Goal: Check status: Check status

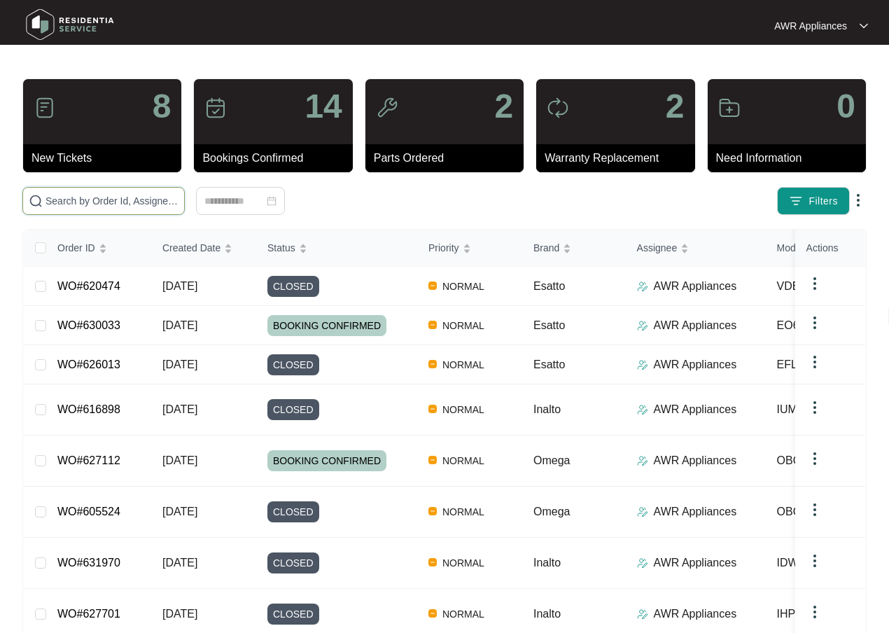
click at [77, 197] on input "text" at bounding box center [111, 200] width 133 height 15
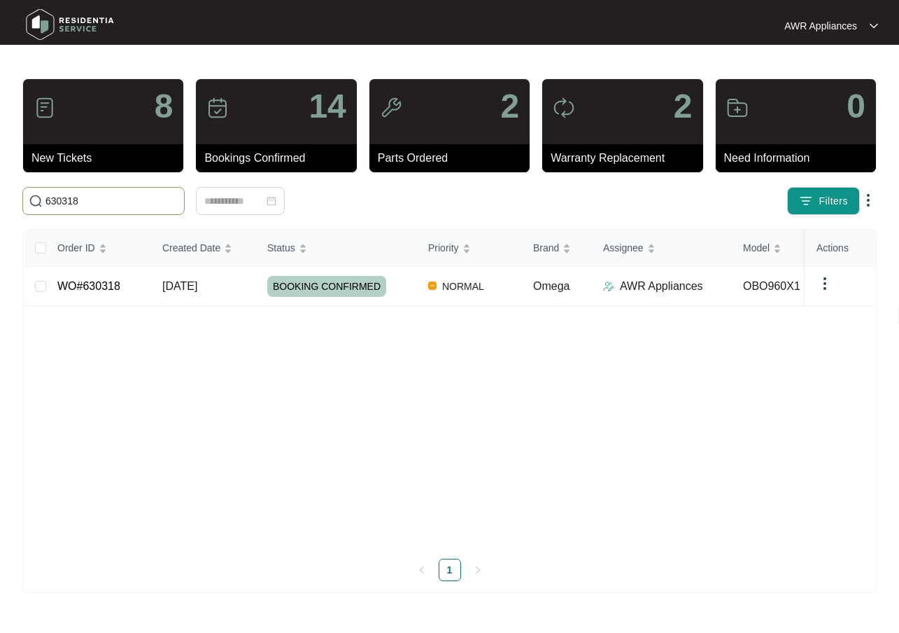
type input "630318"
click at [153, 291] on td "[DATE]" at bounding box center [203, 286] width 105 height 39
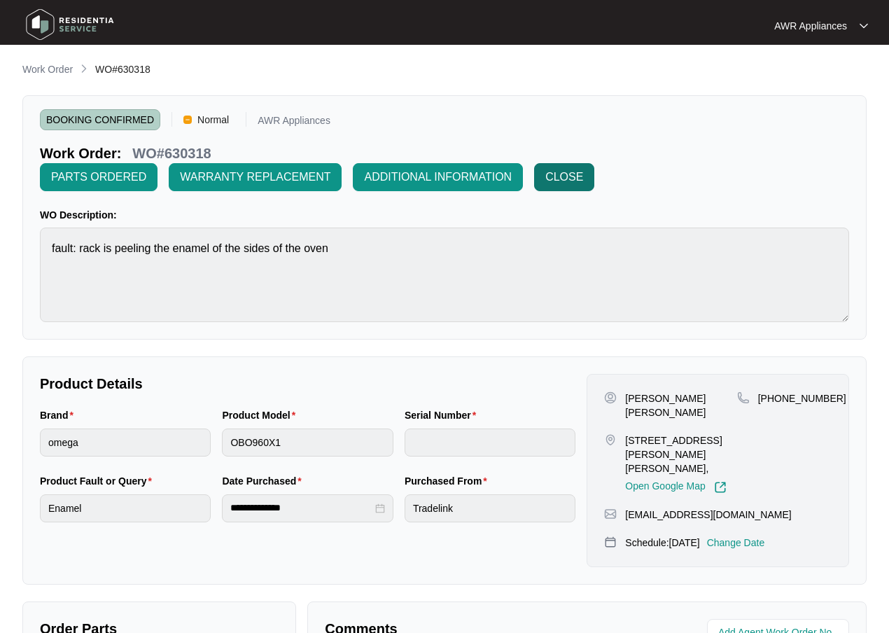
click at [566, 173] on span "CLOSE" at bounding box center [564, 177] width 38 height 17
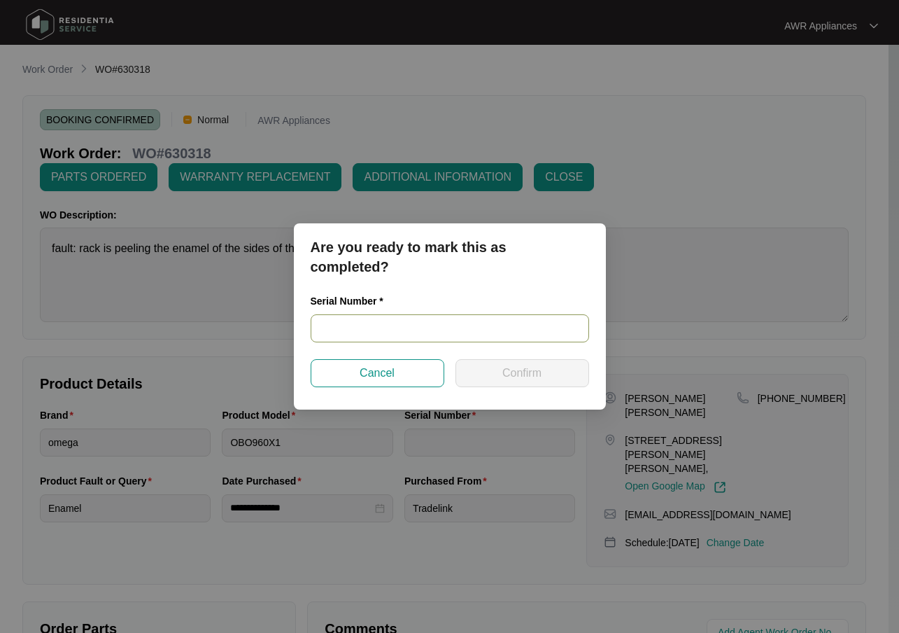
click at [341, 334] on input "text" at bounding box center [450, 328] width 278 height 28
drag, startPoint x: 316, startPoint y: 327, endPoint x: 446, endPoint y: 327, distance: 130.1
click at [446, 327] on input "V0000588552206000182" at bounding box center [450, 328] width 278 height 28
type input "V0000588552206000182"
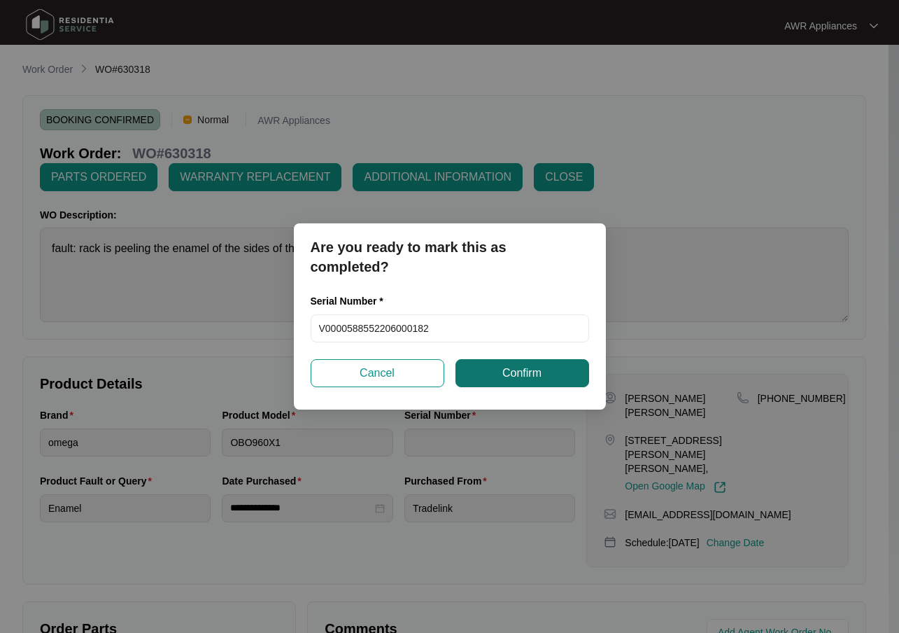
click at [521, 380] on span "Confirm" at bounding box center [521, 373] width 39 height 17
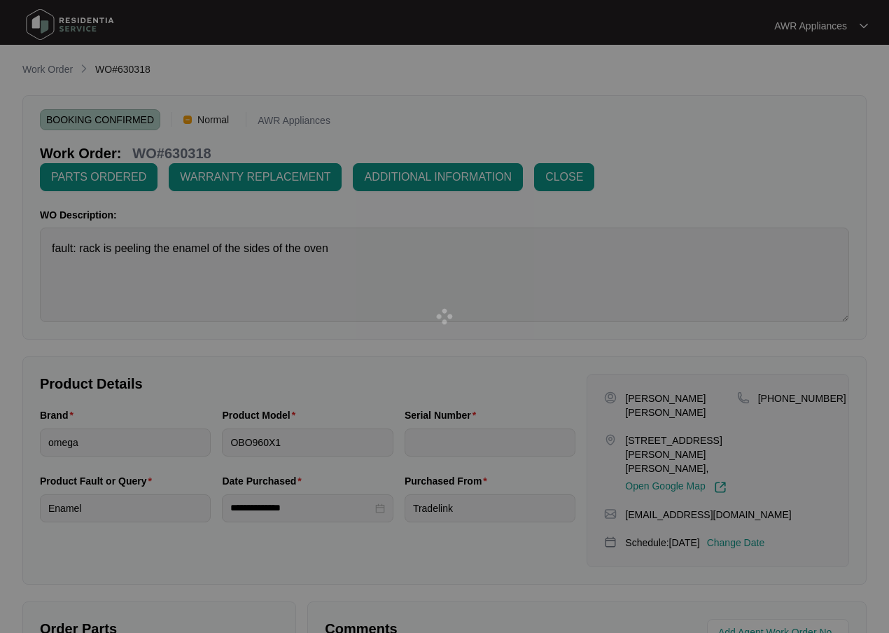
type input "V0000588552206000182"
